Goal: Check status: Check status

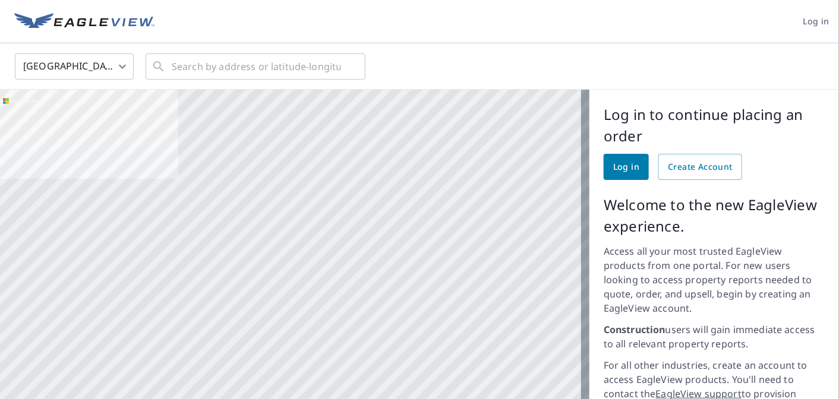
click at [807, 14] on span "Log in" at bounding box center [816, 21] width 26 height 15
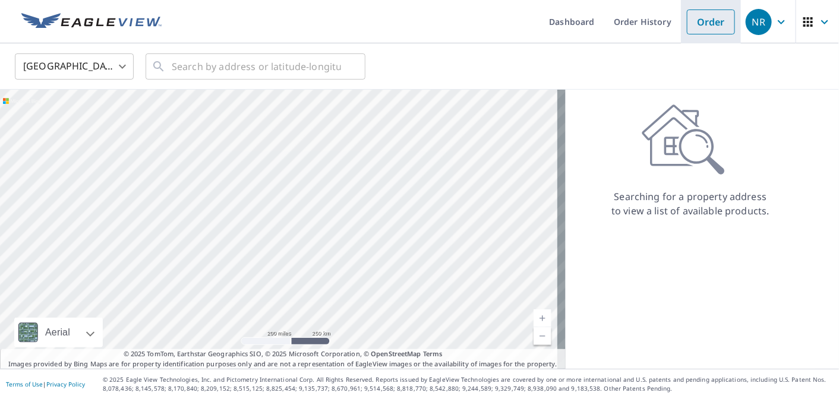
click at [687, 24] on link "Order" at bounding box center [711, 22] width 48 height 25
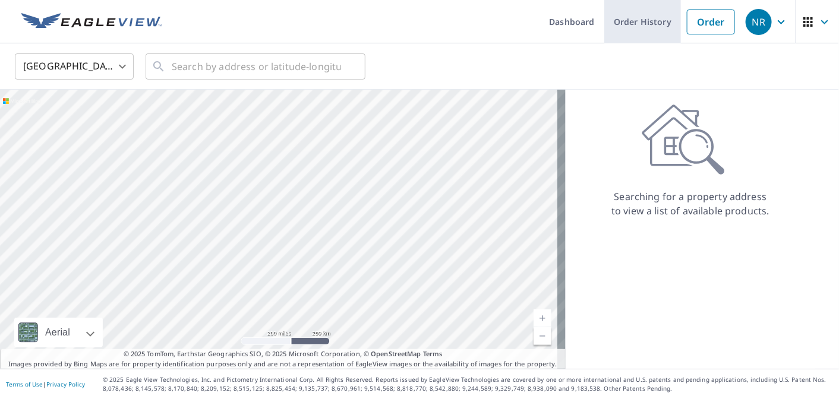
click at [652, 15] on link "Order History" at bounding box center [642, 21] width 77 height 43
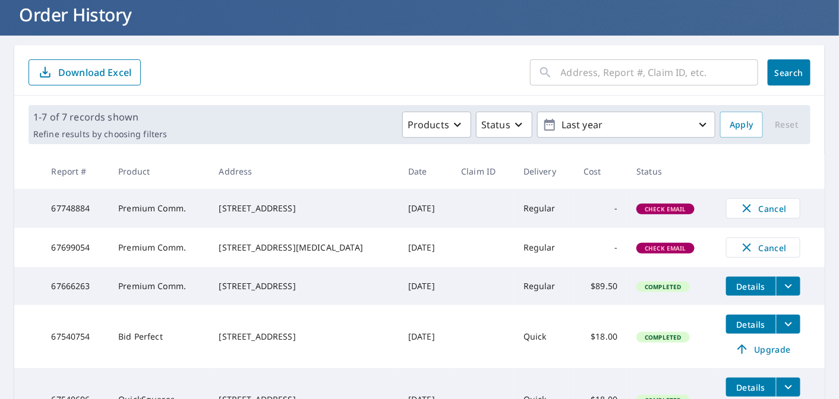
scroll to position [119, 0]
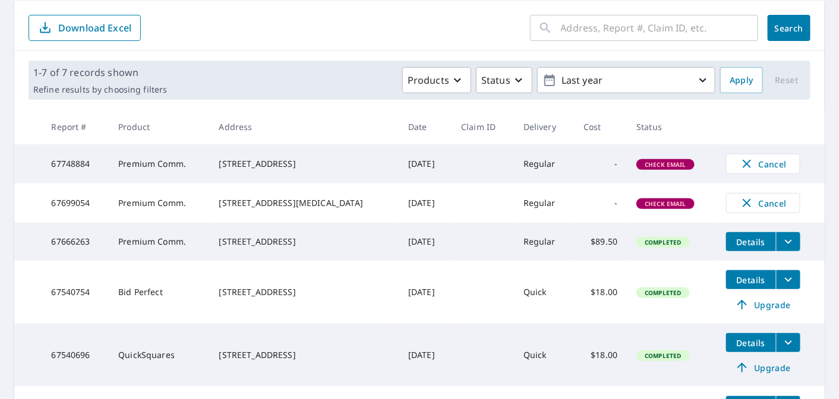
click at [600, 210] on td "-" at bounding box center [600, 203] width 53 height 39
click at [652, 204] on div "Check Email" at bounding box center [665, 203] width 58 height 11
click at [652, 208] on span "Check Email" at bounding box center [665, 204] width 56 height 8
drag, startPoint x: 156, startPoint y: 208, endPoint x: 255, endPoint y: 211, distance: 99.9
click at [156, 208] on td "Premium Comm." at bounding box center [159, 203] width 100 height 39
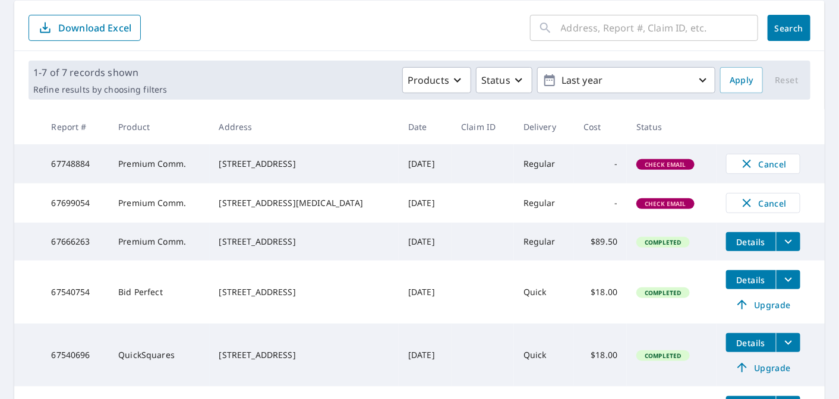
click at [289, 206] on div "[STREET_ADDRESS][MEDICAL_DATA]" at bounding box center [304, 203] width 171 height 12
click at [541, 167] on td "Regular" at bounding box center [544, 163] width 60 height 39
click at [535, 218] on td "Regular" at bounding box center [544, 203] width 60 height 39
click at [516, 247] on td "Regular" at bounding box center [544, 242] width 60 height 38
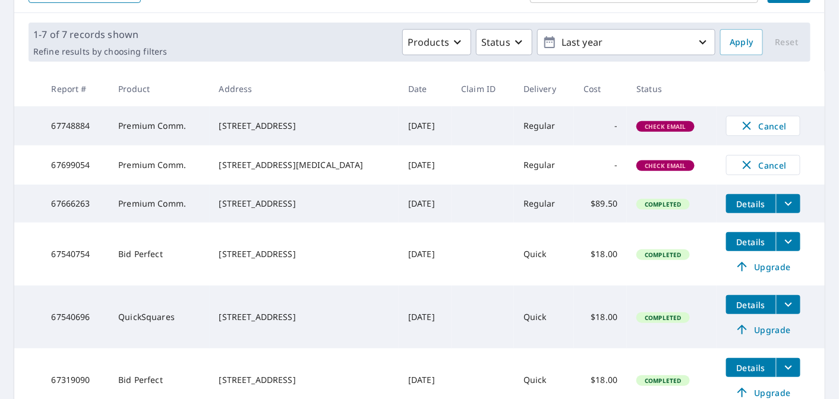
scroll to position [158, 0]
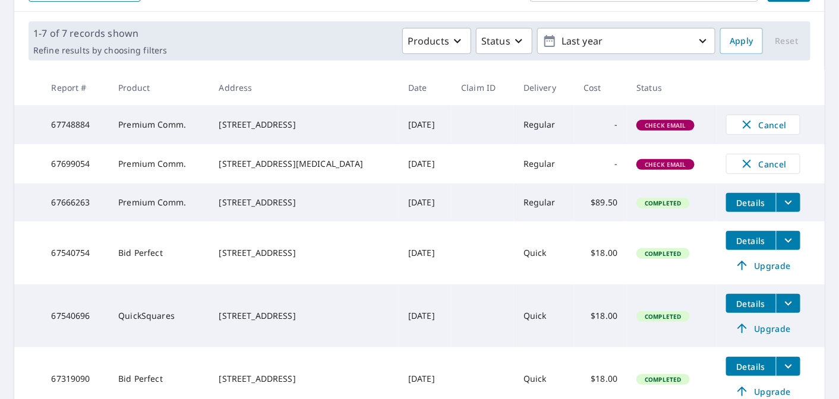
click at [286, 259] on div "[STREET_ADDRESS]" at bounding box center [304, 253] width 171 height 12
click at [130, 258] on td "Bid Perfect" at bounding box center [159, 253] width 100 height 63
click at [138, 207] on td "Premium Comm." at bounding box center [159, 203] width 100 height 38
click at [79, 205] on td "67666263" at bounding box center [75, 203] width 67 height 38
click at [327, 199] on div "[STREET_ADDRESS]" at bounding box center [304, 203] width 171 height 12
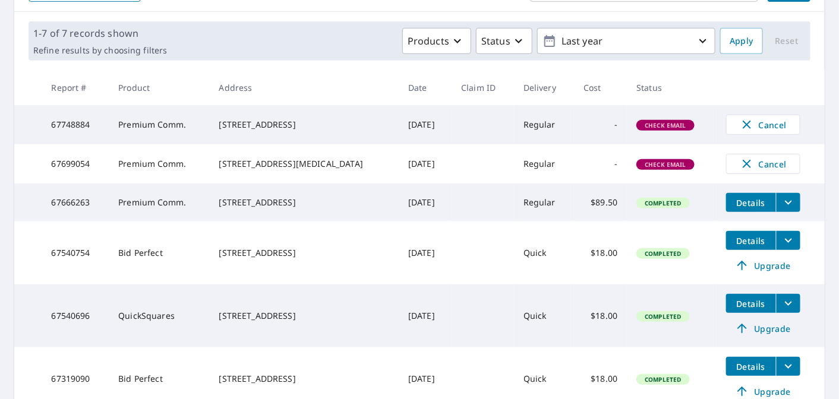
click at [491, 210] on td at bounding box center [483, 203] width 62 height 38
click at [627, 207] on td "Completed" at bounding box center [671, 203] width 89 height 38
click at [737, 201] on button "Details" at bounding box center [751, 202] width 50 height 19
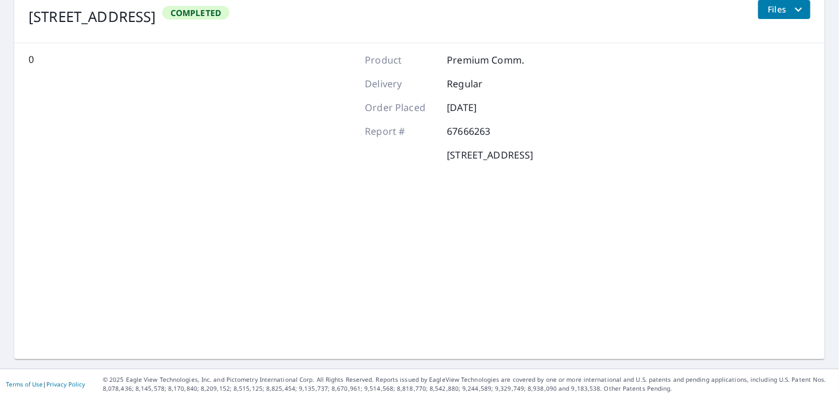
scroll to position [155, 0]
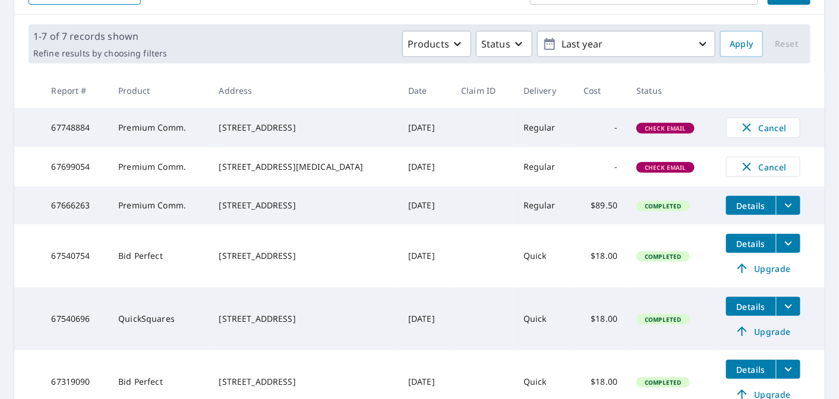
click at [405, 171] on td "[DATE]" at bounding box center [425, 166] width 53 height 39
click at [639, 172] on span "Check Email" at bounding box center [665, 167] width 56 height 8
click at [643, 172] on span "Check Email" at bounding box center [665, 167] width 56 height 8
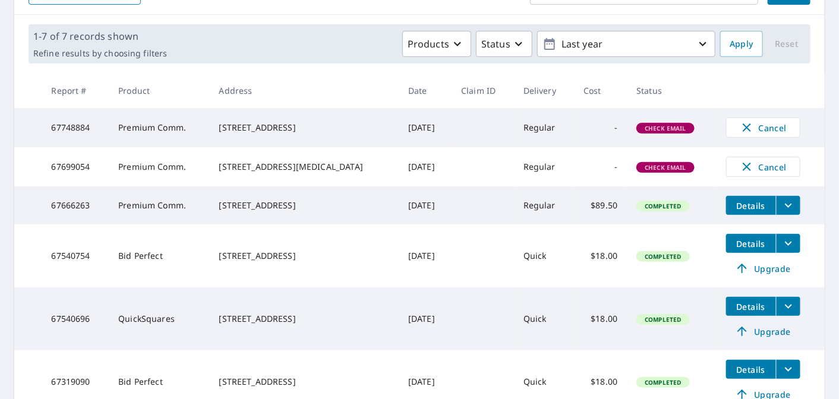
click at [594, 168] on td "-" at bounding box center [600, 166] width 53 height 39
click at [531, 168] on td "Regular" at bounding box center [544, 166] width 60 height 39
drag, startPoint x: 428, startPoint y: 169, endPoint x: 313, endPoint y: 154, distance: 115.5
click at [368, 162] on tr "67699054 Premium Comm. [STREET_ADDRESS][MEDICAL_DATA] [DATE] Regular - Check Em…" at bounding box center [419, 166] width 810 height 39
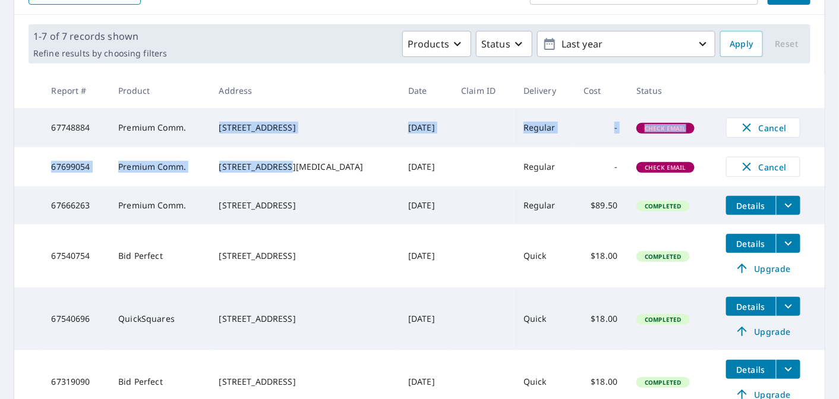
drag, startPoint x: 213, startPoint y: 144, endPoint x: 181, endPoint y: 141, distance: 31.6
click at [184, 141] on tbody "67748884 Premium Comm. [STREET_ADDRESS] [DATE] Regular - Check Email Cancel 676…" at bounding box center [419, 276] width 810 height 336
click at [110, 160] on td "Premium Comm." at bounding box center [159, 166] width 100 height 39
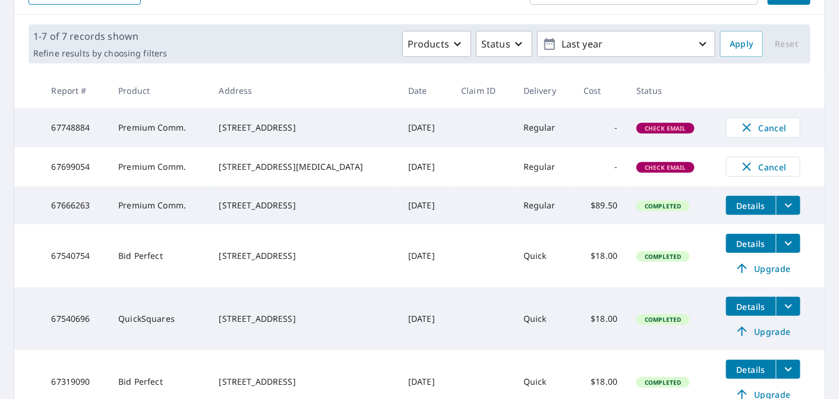
click at [661, 131] on span "Check Email" at bounding box center [665, 128] width 56 height 8
click at [659, 131] on span "Check Email" at bounding box center [665, 128] width 56 height 8
click at [538, 129] on td "Regular" at bounding box center [544, 127] width 60 height 39
click at [491, 168] on td at bounding box center [483, 166] width 62 height 39
click at [262, 172] on div "[STREET_ADDRESS][MEDICAL_DATA]" at bounding box center [304, 167] width 171 height 12
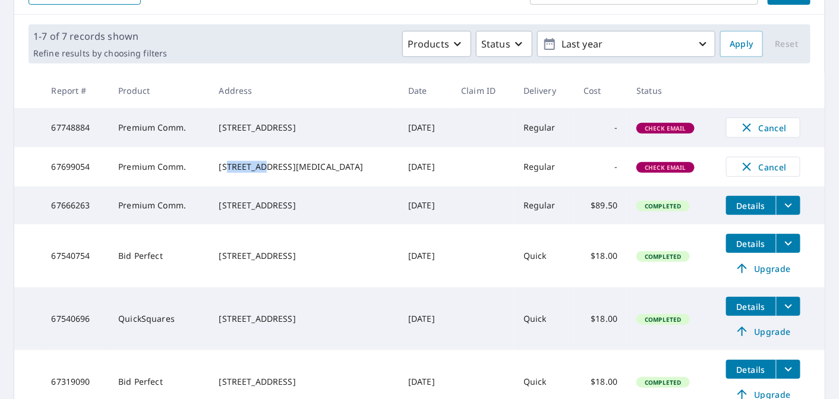
drag, startPoint x: 267, startPoint y: 171, endPoint x: 228, endPoint y: 162, distance: 40.9
click at [228, 162] on div "[STREET_ADDRESS][MEDICAL_DATA]" at bounding box center [304, 167] width 171 height 12
click at [300, 171] on div "[STREET_ADDRESS][MEDICAL_DATA]" at bounding box center [304, 167] width 171 height 12
drag, startPoint x: 260, startPoint y: 171, endPoint x: 219, endPoint y: 162, distance: 41.8
click at [219, 162] on div "[STREET_ADDRESS][MEDICAL_DATA]" at bounding box center [304, 167] width 171 height 12
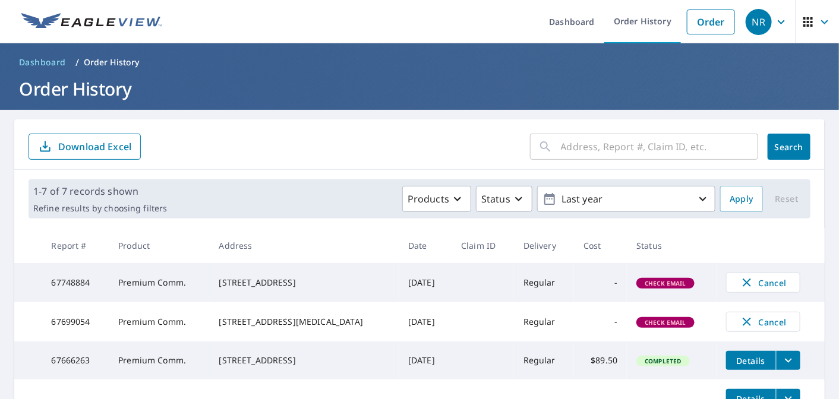
click at [752, 27] on div "NR" at bounding box center [759, 22] width 26 height 26
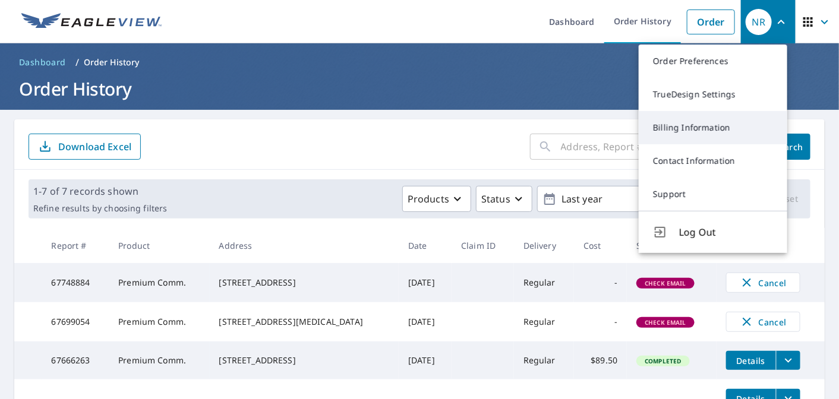
click at [683, 131] on link "Billing Information" at bounding box center [713, 127] width 149 height 33
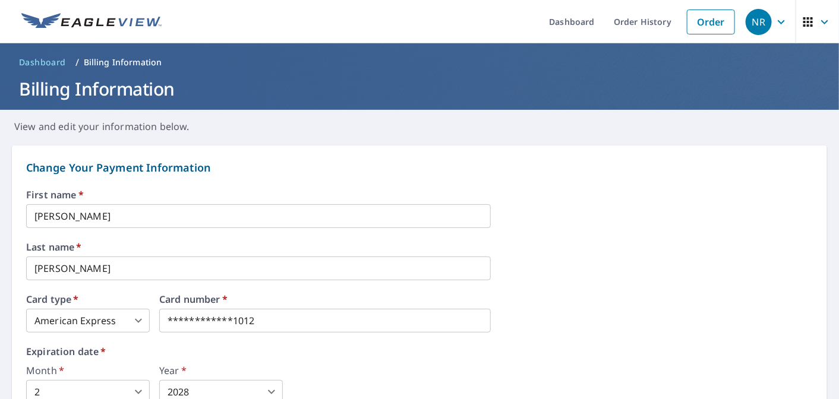
click at [746, 18] on div "NR" at bounding box center [759, 22] width 26 height 26
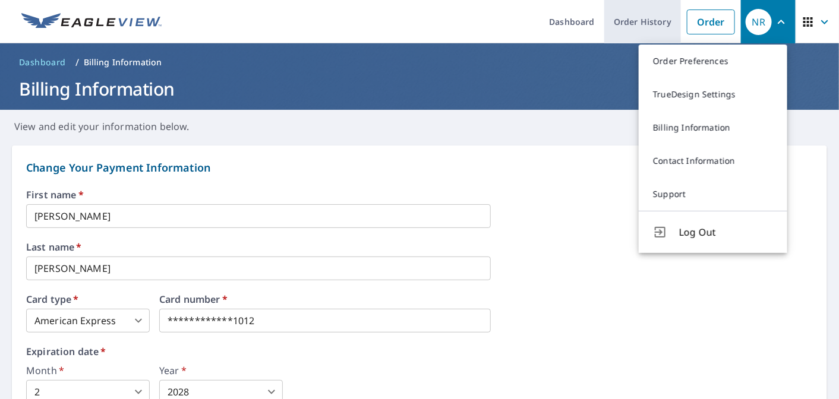
click at [633, 32] on link "Order History" at bounding box center [642, 21] width 77 height 43
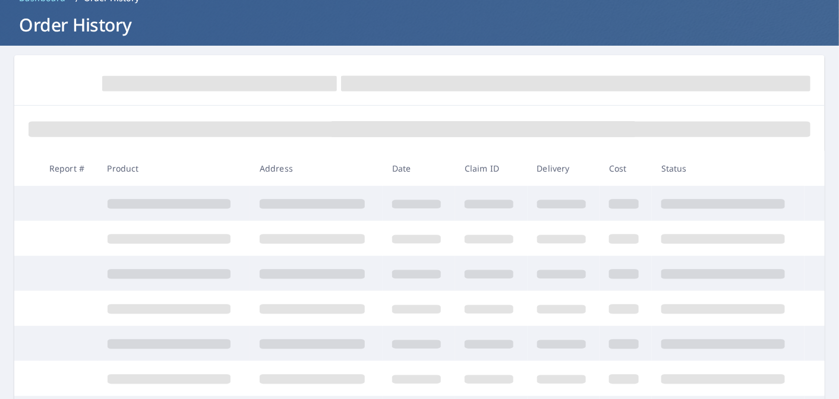
scroll to position [79, 0]
